Goal: Check status: Check status

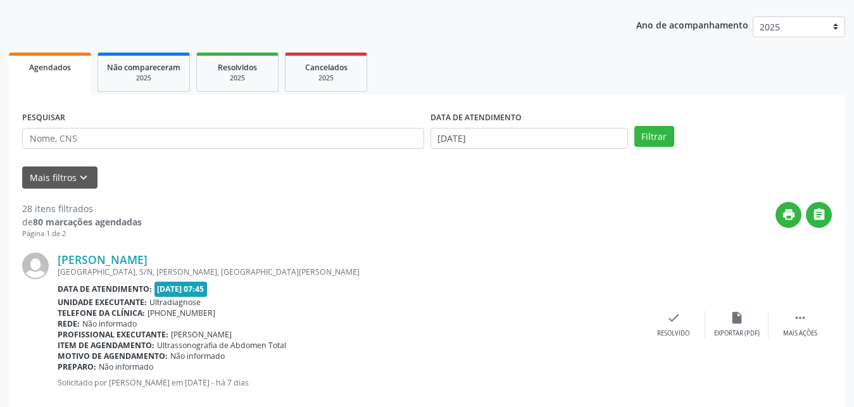
scroll to position [108, 0]
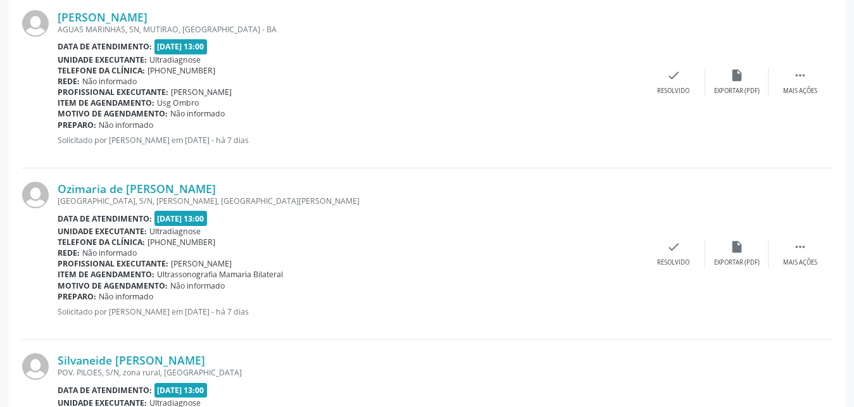
scroll to position [2442, 0]
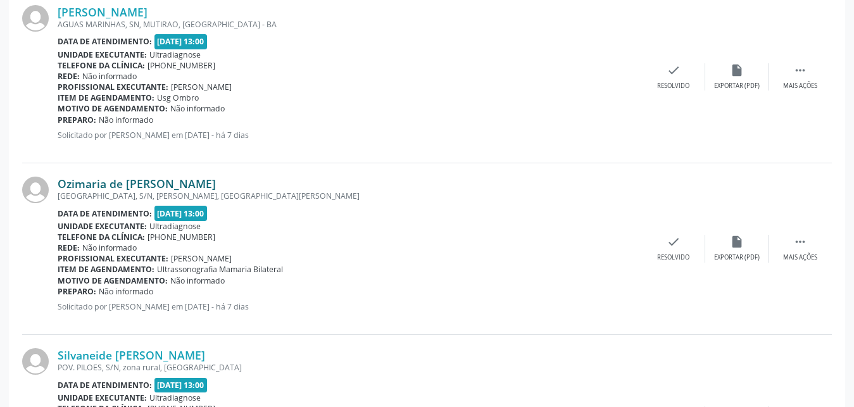
click at [127, 187] on link "Ozimaria de [PERSON_NAME]" at bounding box center [137, 184] width 158 height 14
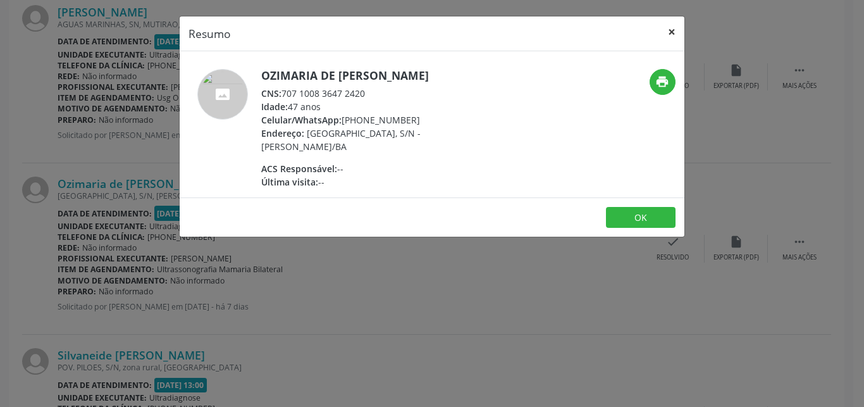
click at [673, 34] on button "×" at bounding box center [671, 31] width 25 height 31
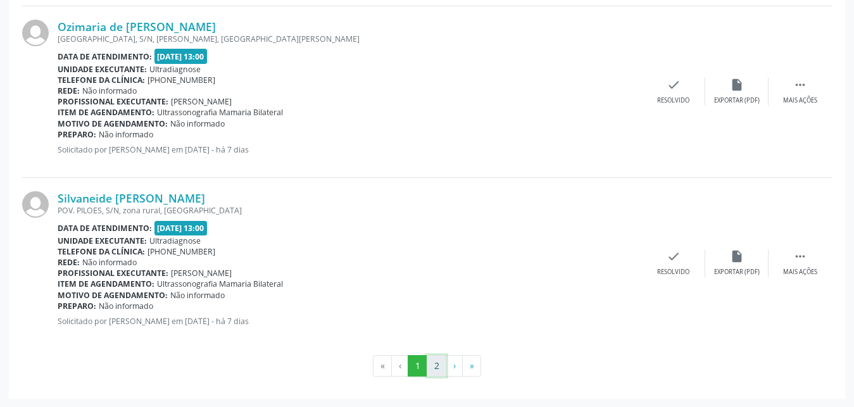
click at [435, 362] on button "2" at bounding box center [436, 366] width 20 height 22
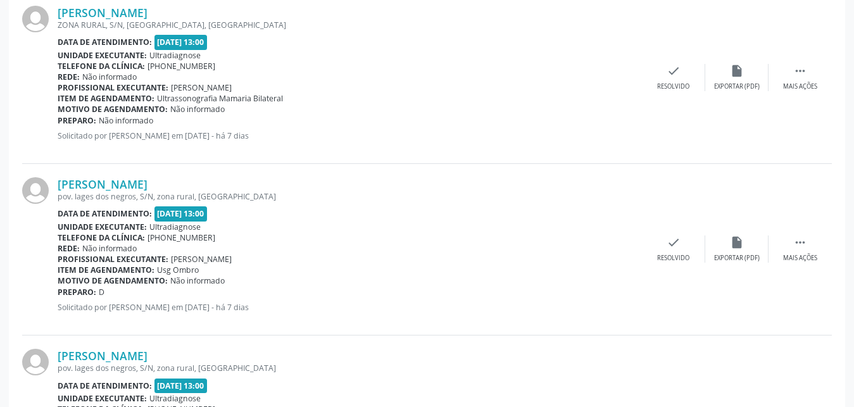
scroll to position [564, 0]
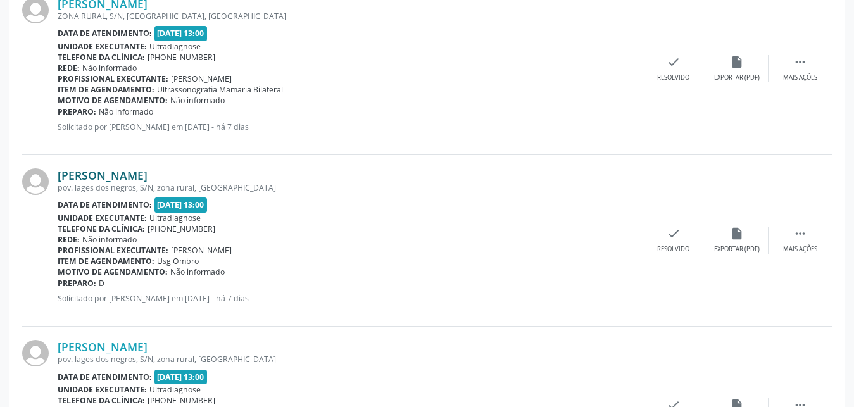
click at [109, 170] on link "[PERSON_NAME]" at bounding box center [103, 175] width 90 height 14
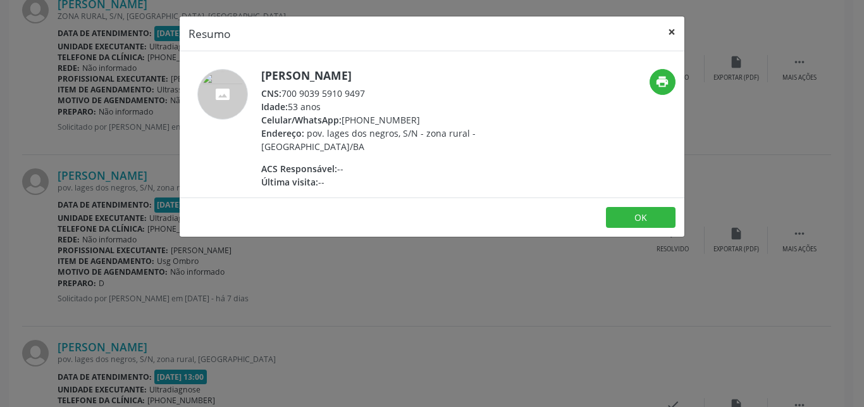
click at [669, 36] on button "×" at bounding box center [671, 31] width 25 height 31
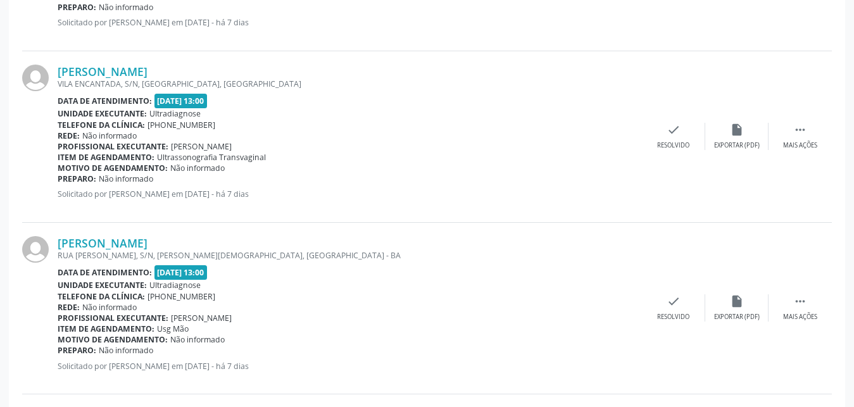
scroll to position [1864, 0]
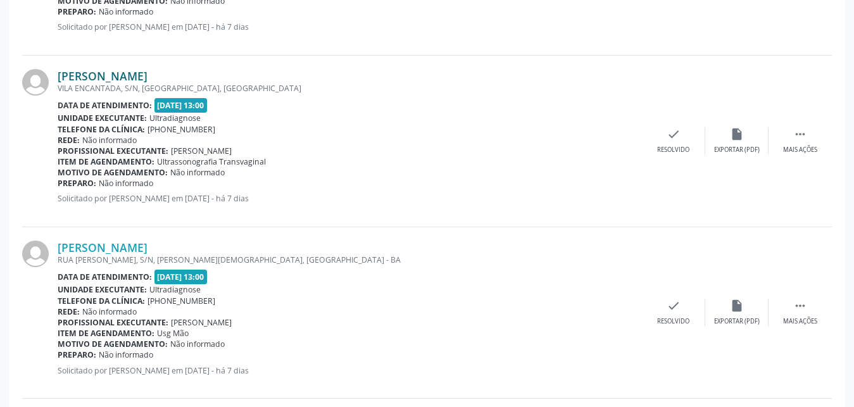
click at [103, 71] on link "[PERSON_NAME]" at bounding box center [103, 76] width 90 height 14
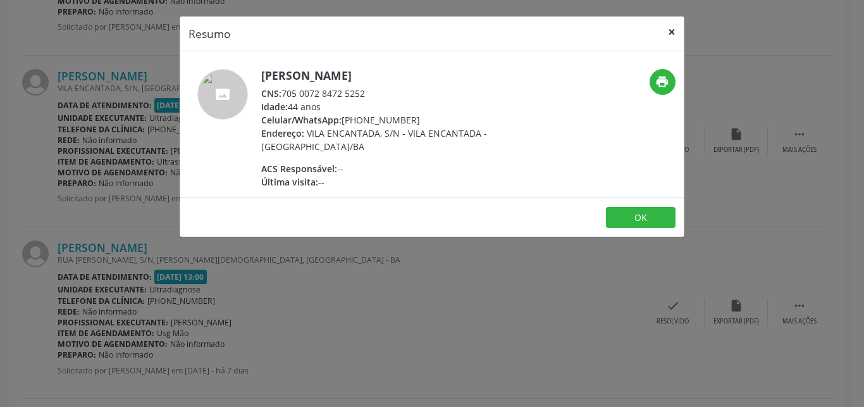
click at [674, 31] on button "×" at bounding box center [671, 31] width 25 height 31
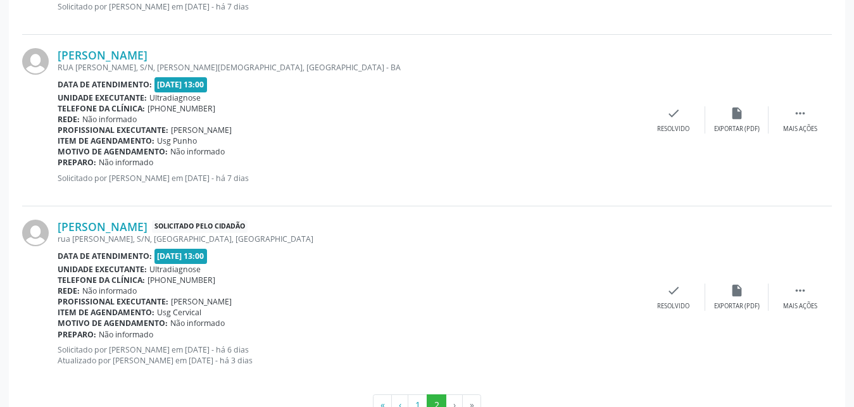
scroll to position [2267, 0]
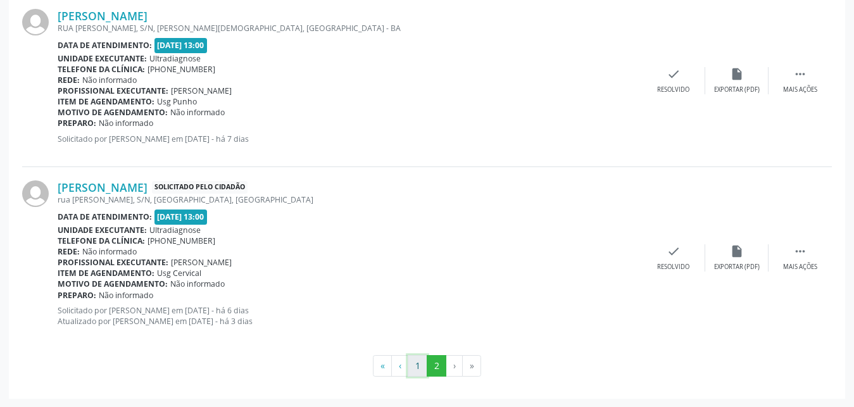
click at [418, 361] on button "1" at bounding box center [417, 366] width 20 height 22
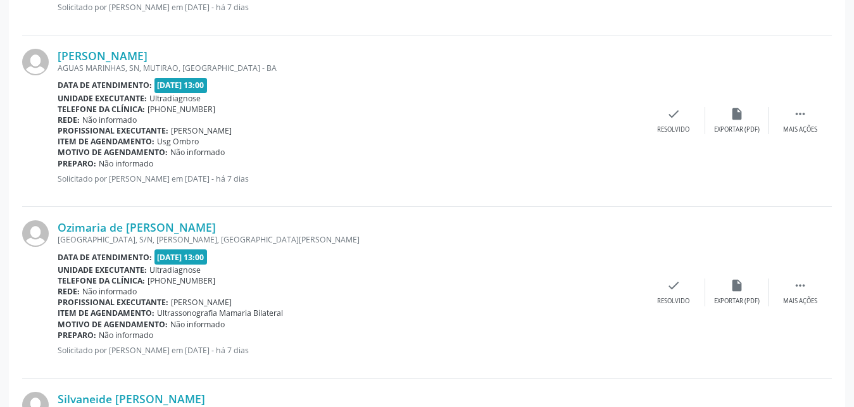
scroll to position [2599, 0]
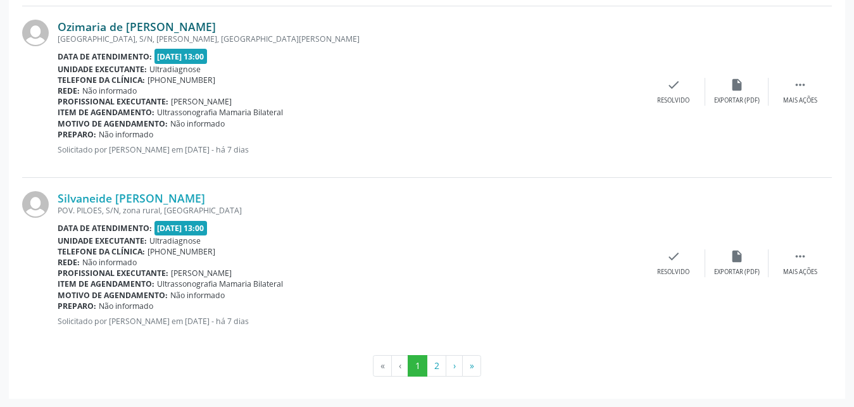
click at [76, 27] on link "Ozimaria de [PERSON_NAME]" at bounding box center [137, 27] width 158 height 14
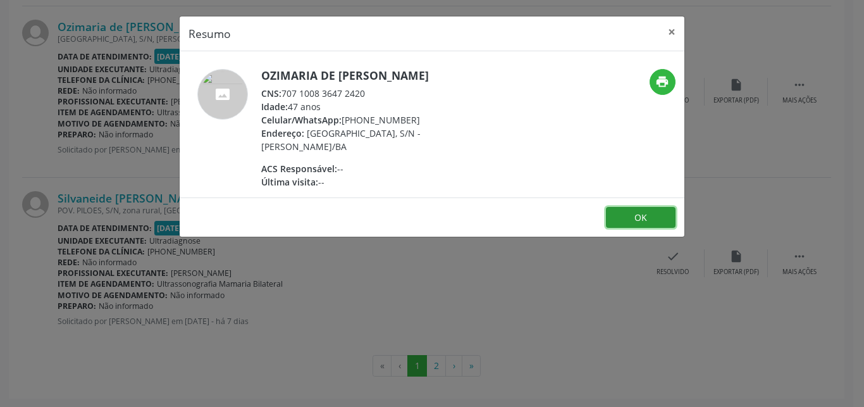
click at [665, 216] on button "OK" at bounding box center [641, 218] width 70 height 22
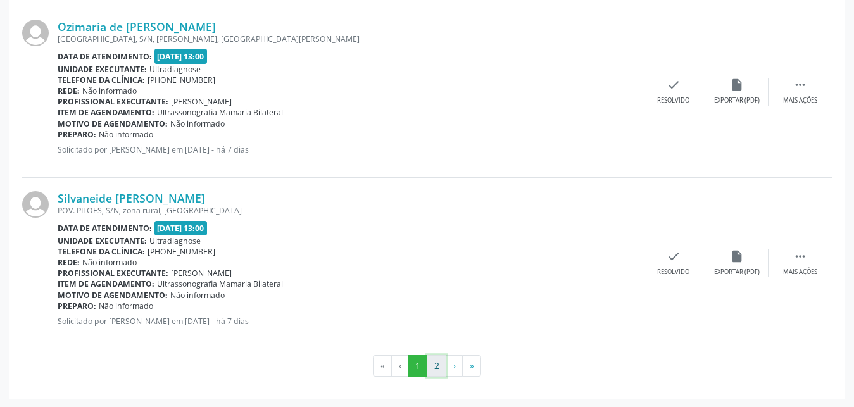
click at [440, 368] on button "2" at bounding box center [436, 366] width 20 height 22
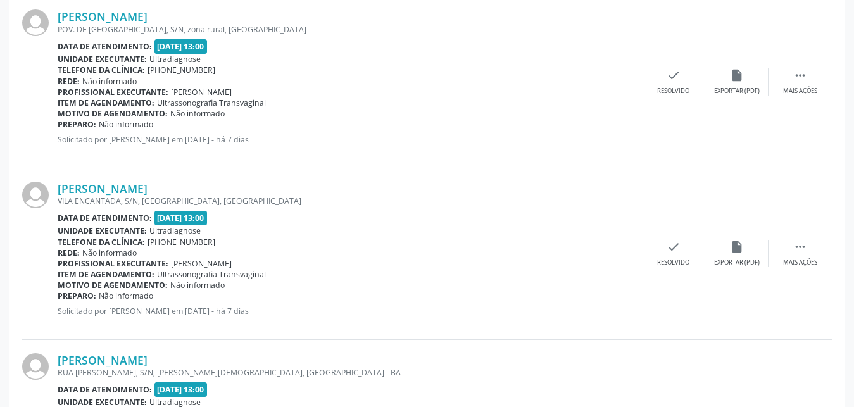
scroll to position [1751, 0]
drag, startPoint x: 850, startPoint y: 284, endPoint x: 854, endPoint y: 304, distance: 20.7
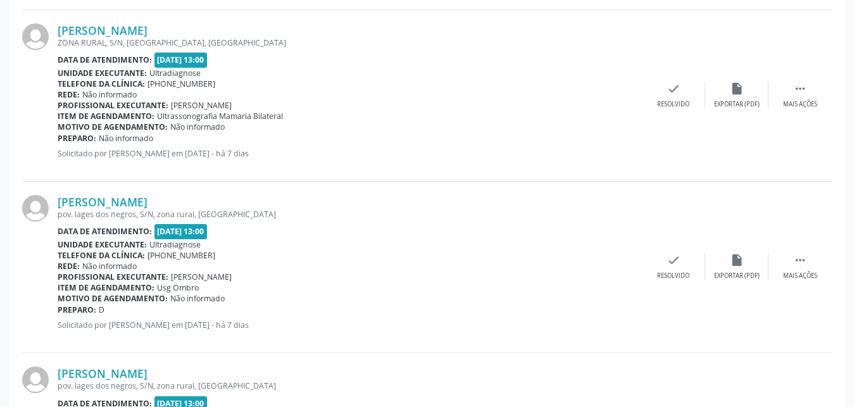
scroll to position [806, 0]
